Goal: Information Seeking & Learning: Learn about a topic

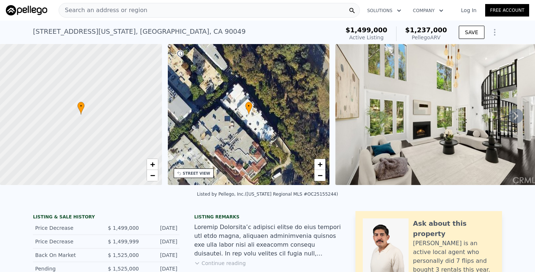
click at [515, 111] on icon at bounding box center [516, 115] width 15 height 15
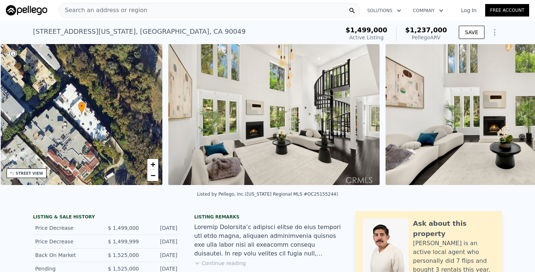
scroll to position [0, 170]
click at [513, 115] on icon at bounding box center [516, 115] width 15 height 15
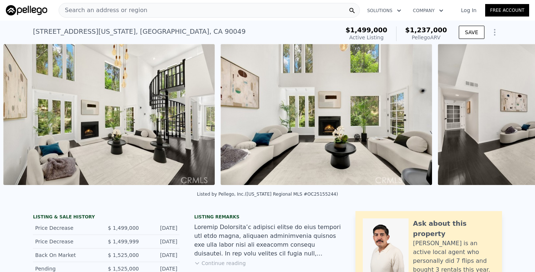
click at [513, 115] on img at bounding box center [543, 114] width 211 height 141
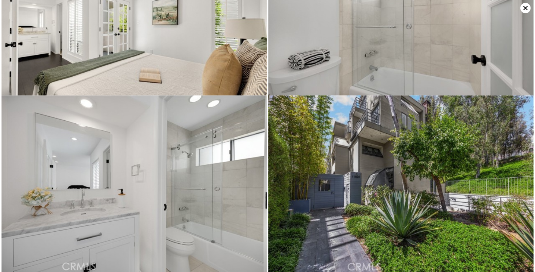
scroll to position [1954, 0]
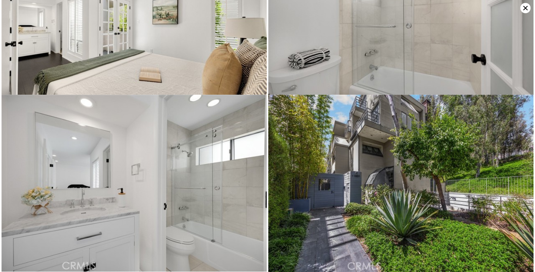
click at [530, 3] on img at bounding box center [400, 25] width 265 height 177
click at [526, 7] on icon at bounding box center [525, 8] width 4 height 4
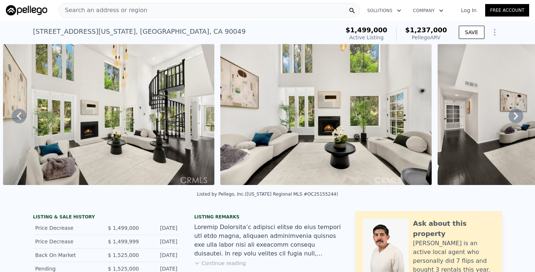
click at [497, 27] on button "Show Options" at bounding box center [494, 32] width 15 height 15
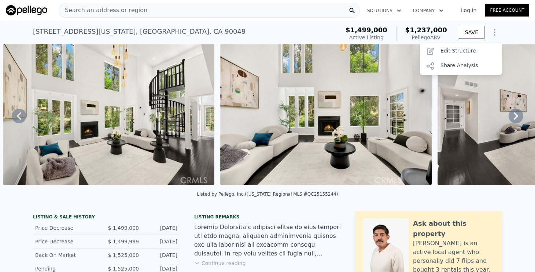
click at [497, 27] on button "Show Options" at bounding box center [494, 32] width 15 height 15
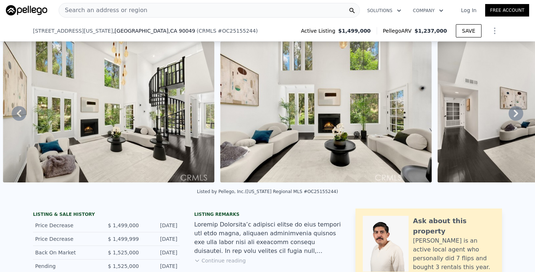
scroll to position [144, 0]
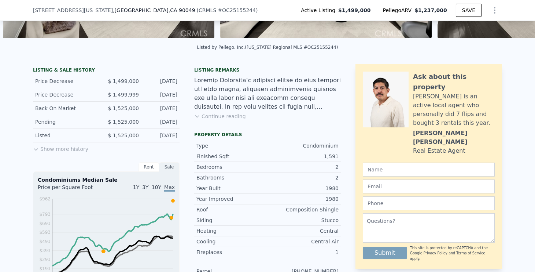
click at [70, 145] on button "Show more history" at bounding box center [60, 147] width 55 height 10
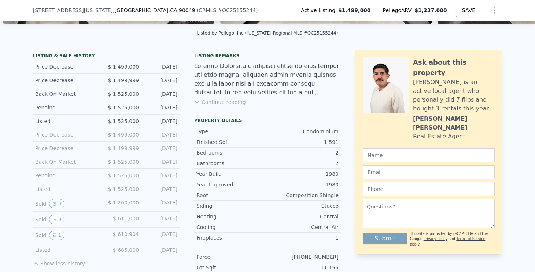
scroll to position [163, 0]
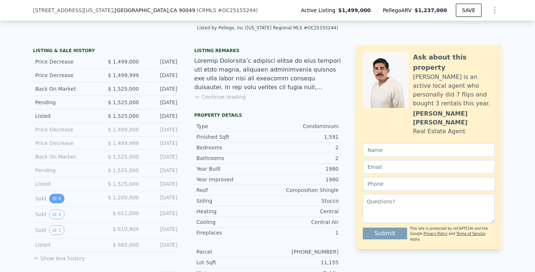
click at [58, 199] on button "0" at bounding box center [56, 198] width 15 height 10
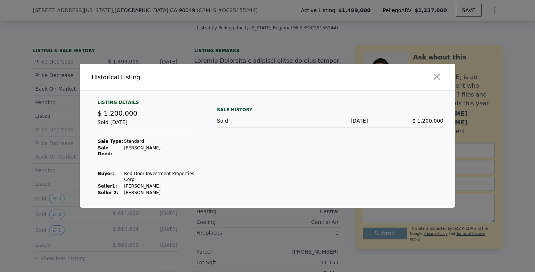
click at [180, 151] on td "[PERSON_NAME]" at bounding box center [161, 150] width 75 height 12
click at [34, 171] on div at bounding box center [267, 136] width 535 height 272
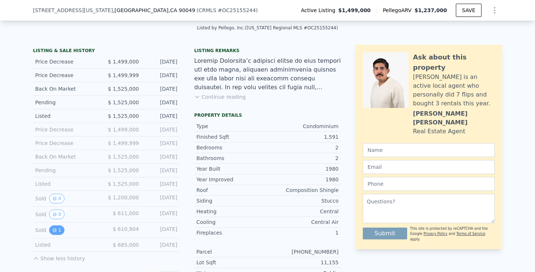
click at [60, 232] on button "1" at bounding box center [56, 230] width 15 height 10
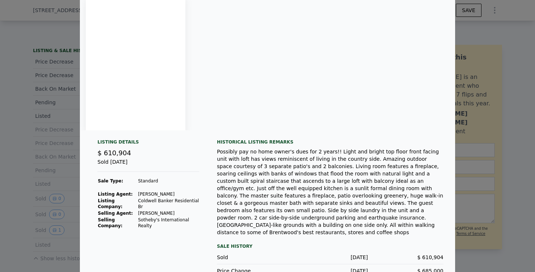
scroll to position [47, 0]
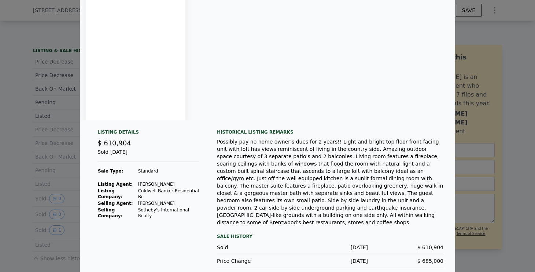
click at [8, 184] on div at bounding box center [267, 136] width 535 height 272
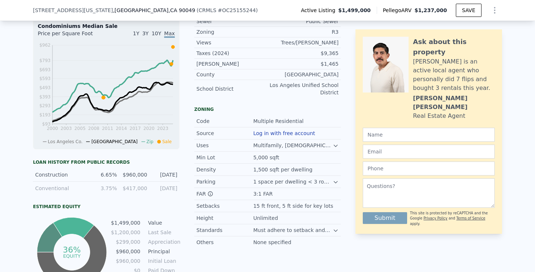
scroll to position [311, 0]
